Goal: Navigation & Orientation: Find specific page/section

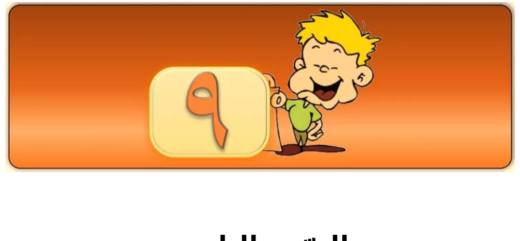
scroll to position [96, 0]
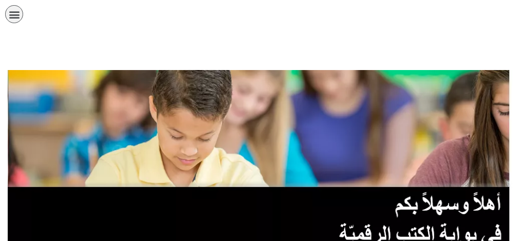
scroll to position [437, 0]
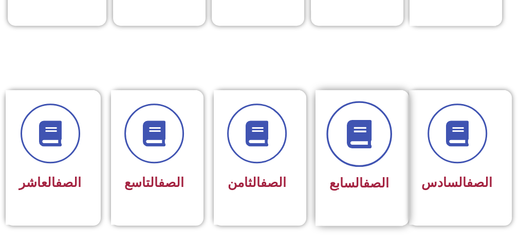
click at [347, 156] on span at bounding box center [359, 134] width 66 height 66
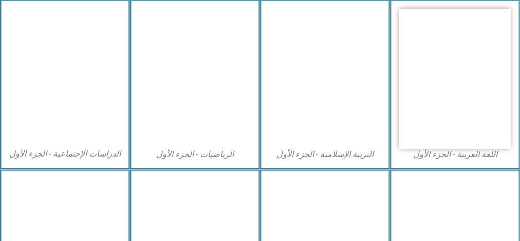
scroll to position [384, 0]
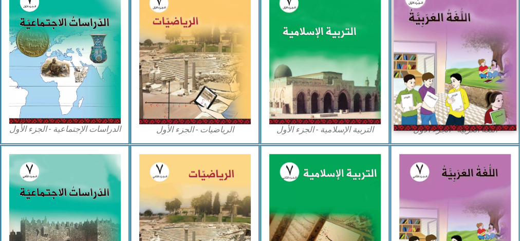
click at [466, 48] on img at bounding box center [455, 53] width 123 height 153
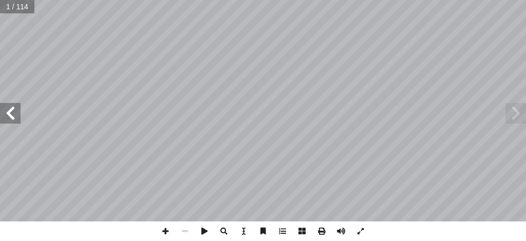
click at [16, 118] on span at bounding box center [10, 113] width 21 height 21
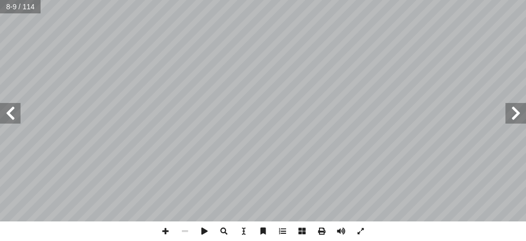
click at [16, 118] on span at bounding box center [10, 113] width 21 height 21
click at [159, 229] on span at bounding box center [166, 231] width 20 height 20
